Goal: Task Accomplishment & Management: Complete application form

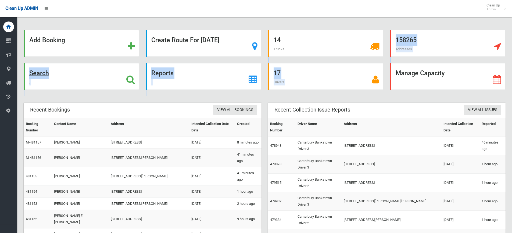
click at [42, 73] on strong "Search" at bounding box center [39, 73] width 20 height 8
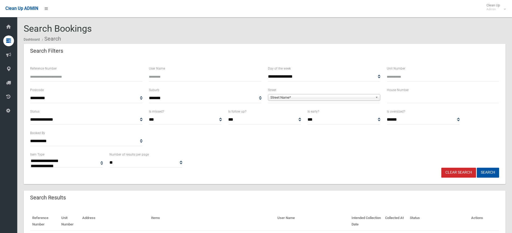
select select
click at [398, 100] on input "text" at bounding box center [443, 98] width 112 height 10
click at [397, 97] on input "text" at bounding box center [443, 98] width 112 height 10
type input "*"
click at [340, 98] on span "Street Name*" at bounding box center [321, 97] width 103 height 6
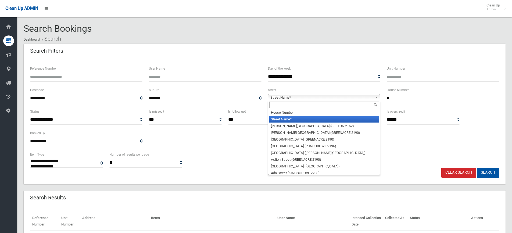
click at [291, 105] on input "text" at bounding box center [324, 105] width 110 height 6
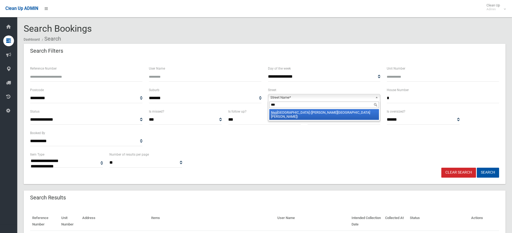
type input "***"
click at [302, 113] on li "Nyo ra Street (CHESTER HILL 2162)" at bounding box center [324, 114] width 110 height 11
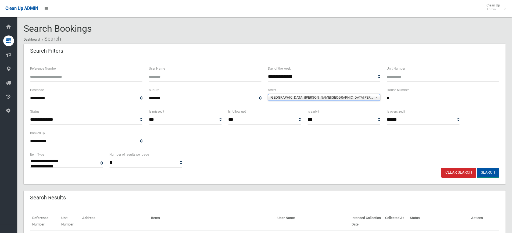
click at [484, 169] on button "Search" at bounding box center [488, 173] width 22 height 10
select select
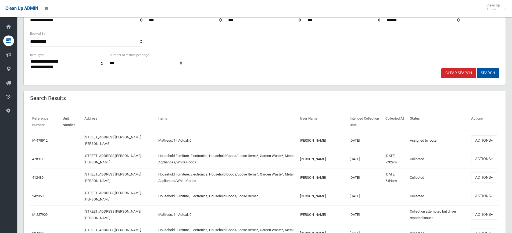
scroll to position [134, 0]
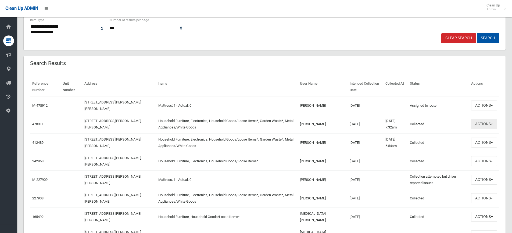
click at [481, 126] on button "Actions" at bounding box center [484, 124] width 26 height 10
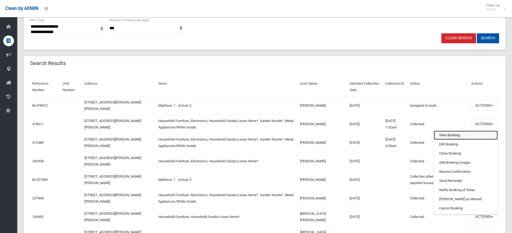
click at [454, 136] on link "View Booking" at bounding box center [466, 135] width 64 height 9
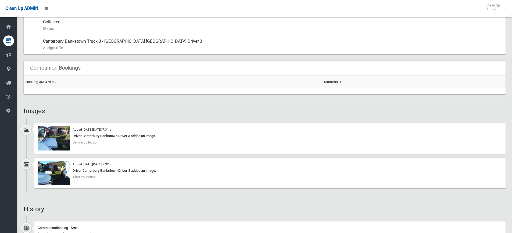
scroll to position [376, 0]
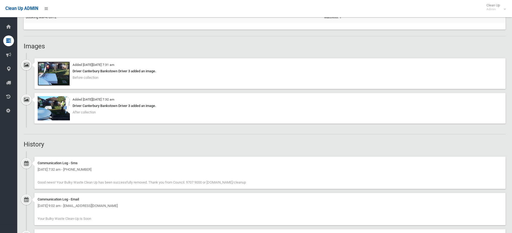
click at [62, 71] on img at bounding box center [54, 74] width 32 height 24
click at [59, 111] on img at bounding box center [54, 108] width 32 height 24
click at [53, 106] on img at bounding box center [54, 108] width 32 height 24
click at [58, 79] on img at bounding box center [54, 74] width 32 height 24
click at [58, 107] on img at bounding box center [54, 108] width 32 height 24
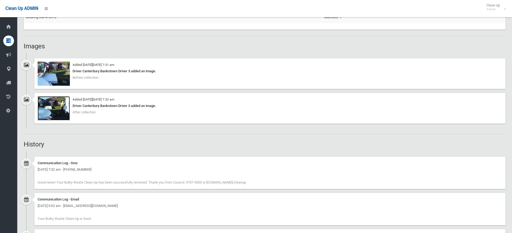
click at [60, 112] on img at bounding box center [54, 108] width 32 height 24
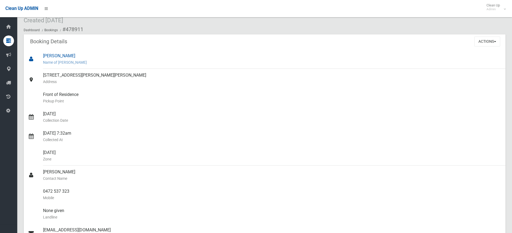
scroll to position [0, 0]
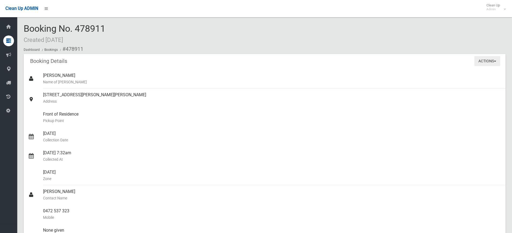
click at [492, 61] on button "Actions" at bounding box center [487, 61] width 26 height 10
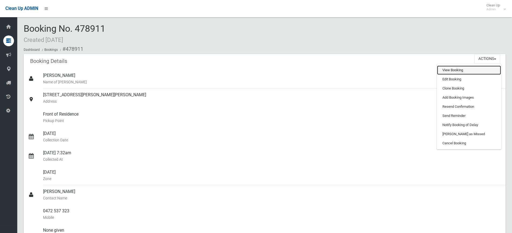
click at [454, 72] on link "View Booking" at bounding box center [469, 70] width 64 height 9
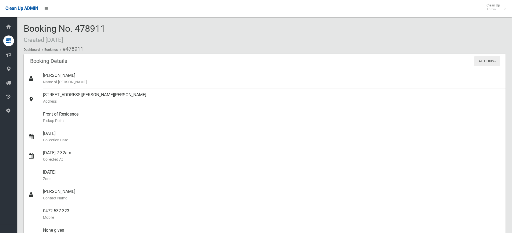
click at [483, 62] on button "Actions" at bounding box center [487, 61] width 26 height 10
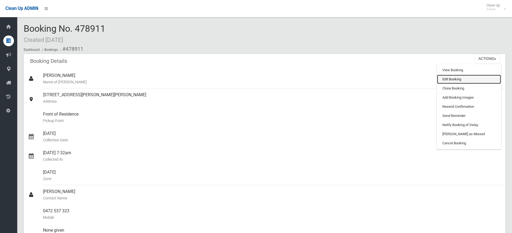
click at [459, 77] on link "Edit Booking" at bounding box center [469, 79] width 64 height 9
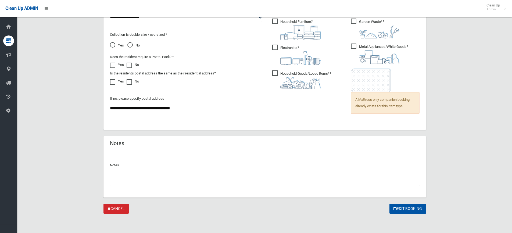
scroll to position [305, 0]
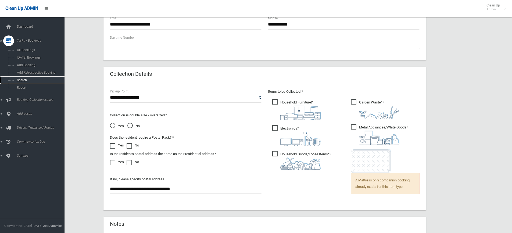
click at [22, 81] on span "Search" at bounding box center [39, 80] width 49 height 4
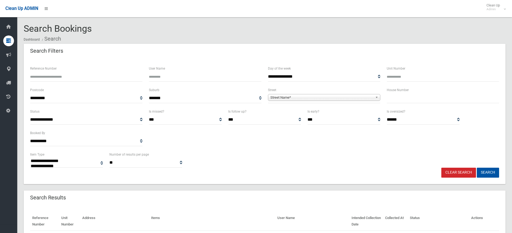
select select
click at [409, 100] on input "text" at bounding box center [443, 98] width 112 height 10
type input "**"
click at [322, 98] on span "Street Name*" at bounding box center [321, 97] width 103 height 6
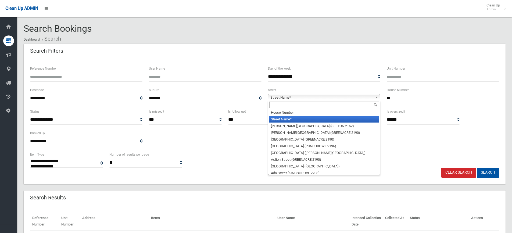
click at [277, 104] on input "text" at bounding box center [324, 105] width 110 height 6
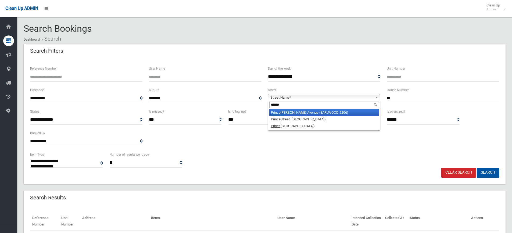
type input "******"
click at [305, 111] on li "Prince Edward Avenue (EARLWOOD 2206)" at bounding box center [324, 112] width 110 height 7
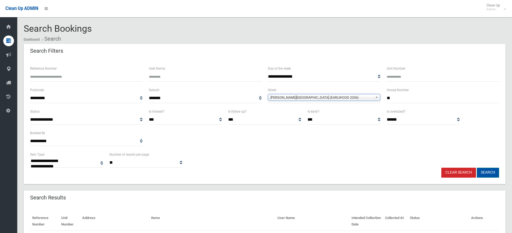
click at [489, 169] on button "Search" at bounding box center [488, 173] width 22 height 10
click at [490, 171] on button "Search" at bounding box center [488, 173] width 22 height 10
select select
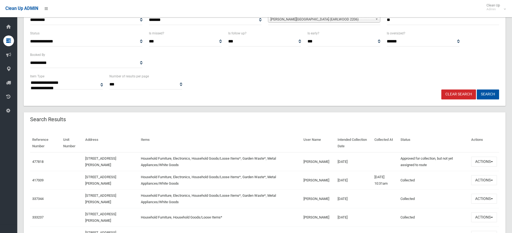
scroll to position [81, 0]
